Goal: Find contact information: Find contact information

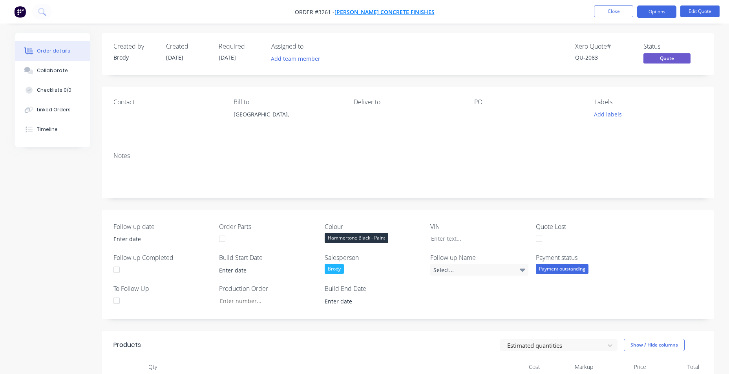
click at [378, 11] on span "[PERSON_NAME] Concrete Finishes" at bounding box center [384, 11] width 100 height 7
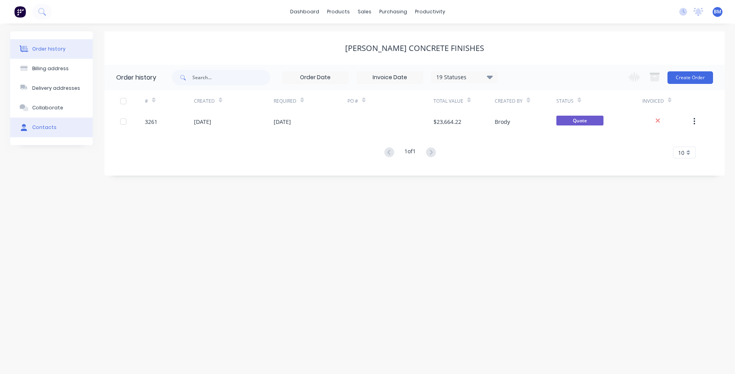
click at [33, 126] on div "Contacts" at bounding box center [44, 127] width 24 height 7
select select "AU"
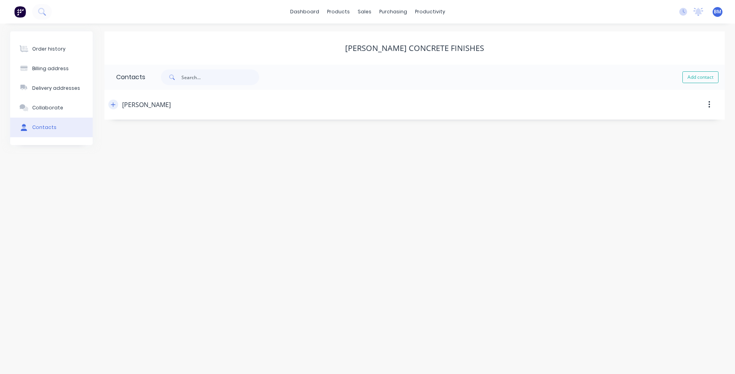
click at [113, 103] on icon "button" at bounding box center [113, 104] width 4 height 4
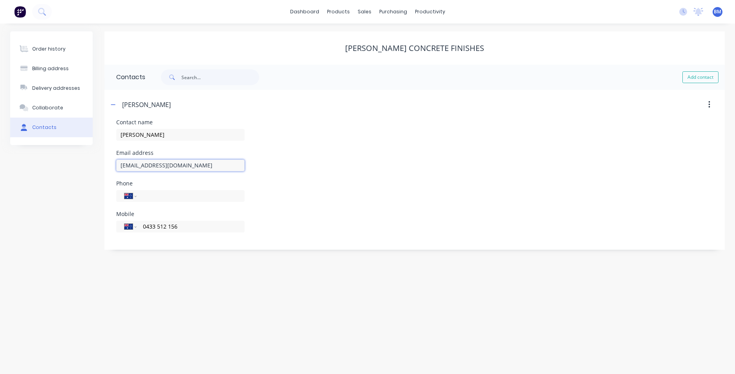
drag, startPoint x: 234, startPoint y: 166, endPoint x: 115, endPoint y: 164, distance: 118.5
click at [115, 164] on div "Contact name JAKE Email address [EMAIL_ADDRESS][DOMAIN_NAME] Phone Internationa…" at bounding box center [414, 185] width 620 height 130
click at [20, 8] on img at bounding box center [20, 12] width 12 height 12
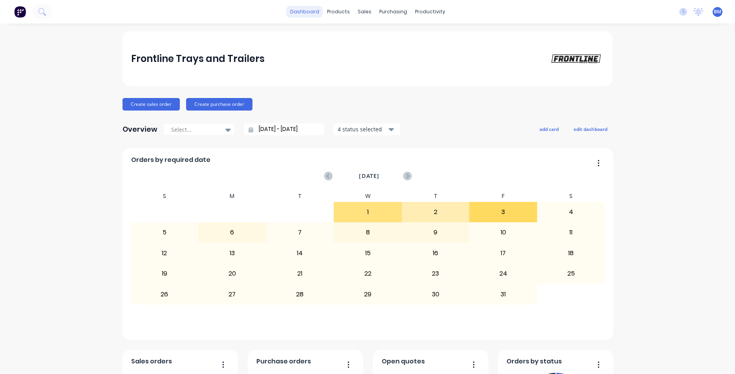
click at [300, 9] on link "dashboard" at bounding box center [304, 12] width 37 height 12
